Goal: Use online tool/utility: Use online tool/utility

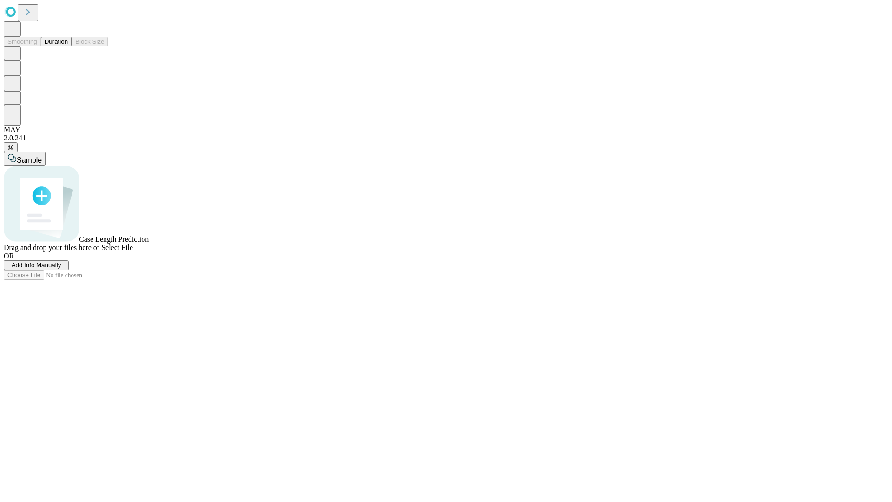
click at [68, 46] on button "Duration" at bounding box center [56, 42] width 31 height 10
click at [42, 156] on span "Sample" at bounding box center [29, 160] width 25 height 8
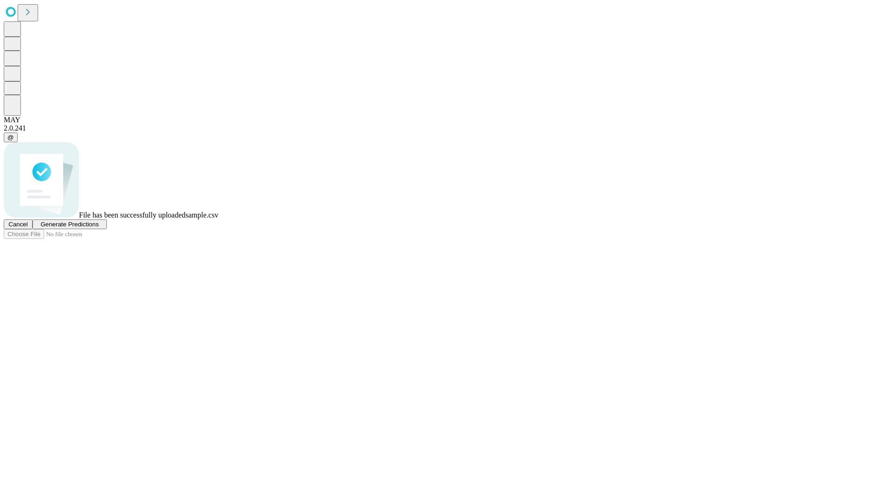
click at [98, 228] on span "Generate Predictions" at bounding box center [69, 224] width 58 height 7
